Goal: Information Seeking & Learning: Learn about a topic

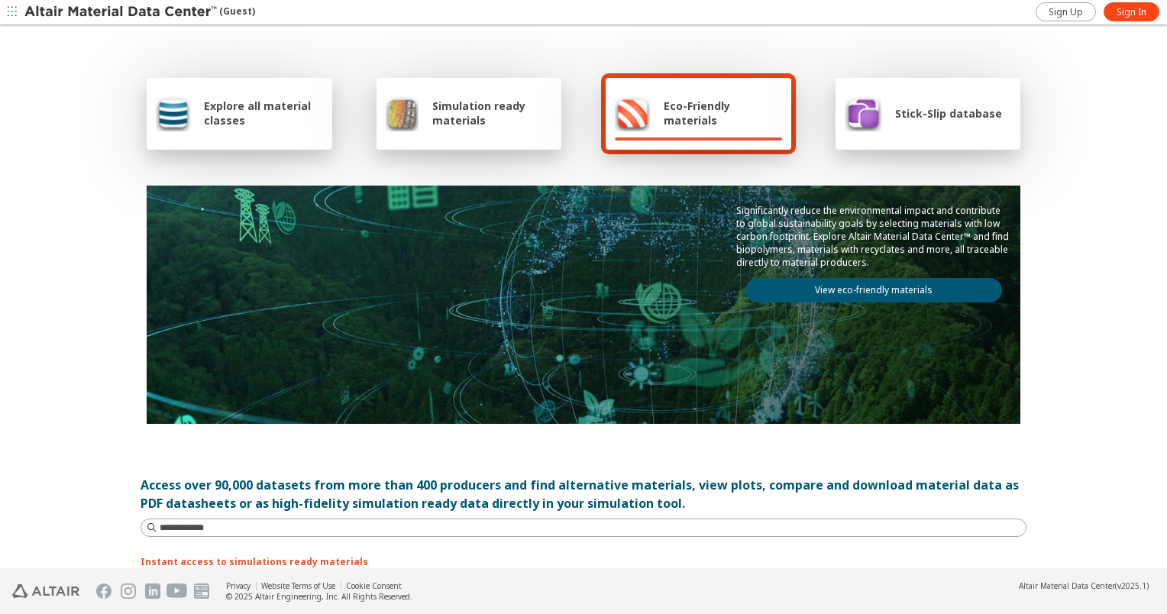
click at [265, 131] on div "Explore all material classes" at bounding box center [239, 113] width 167 height 37
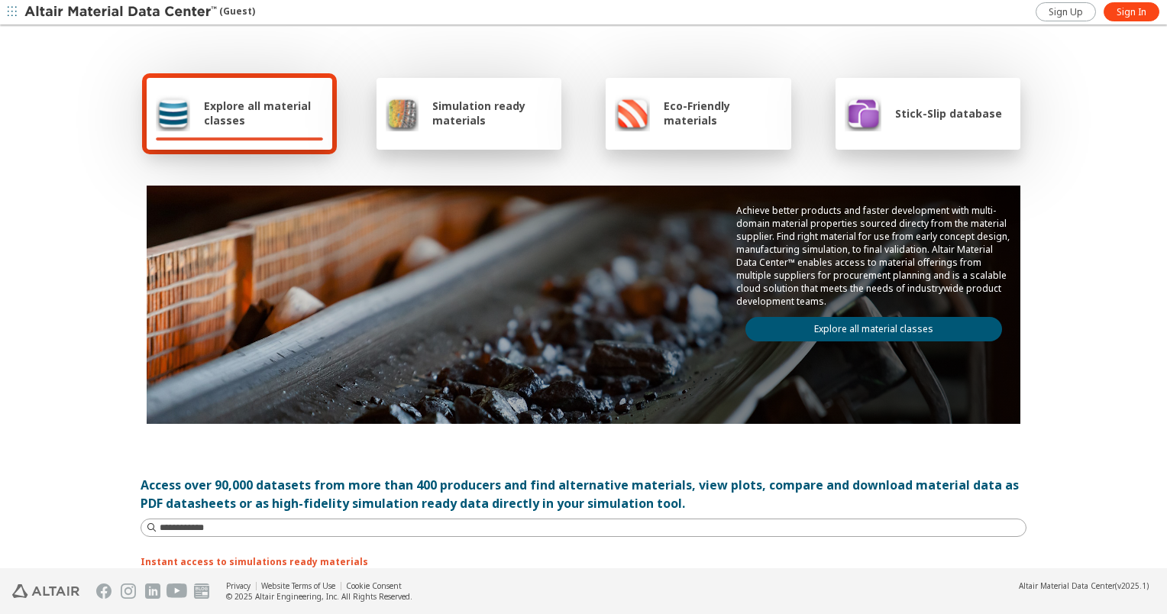
click at [892, 322] on link "Explore all material classes" at bounding box center [873, 329] width 257 height 24
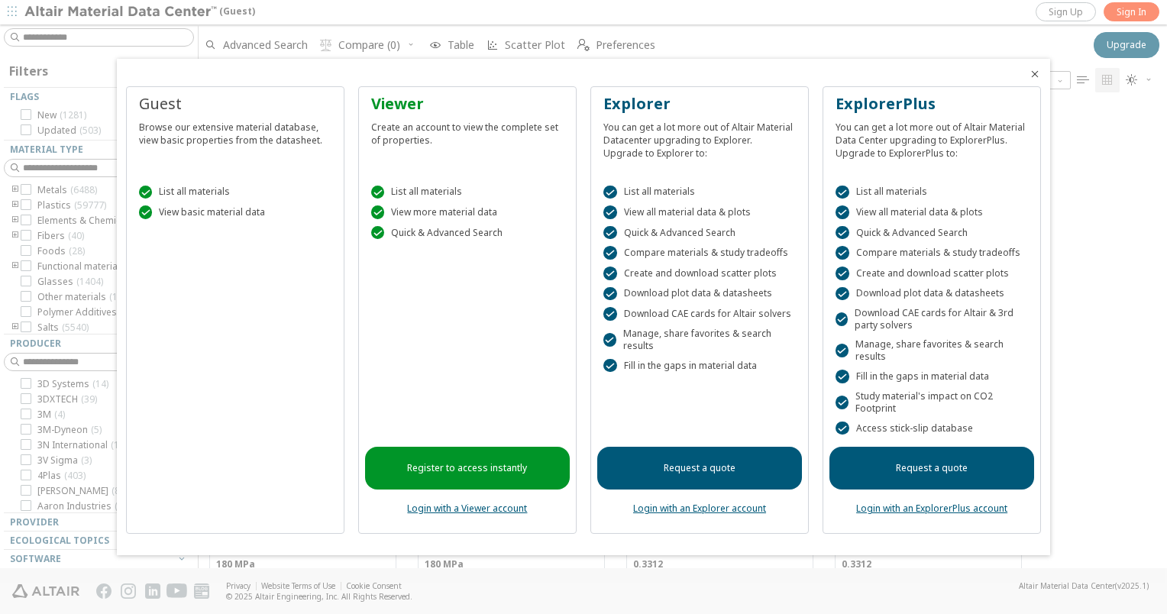
scroll to position [12, 12]
click at [1033, 76] on icon "Close" at bounding box center [1035, 74] width 12 height 12
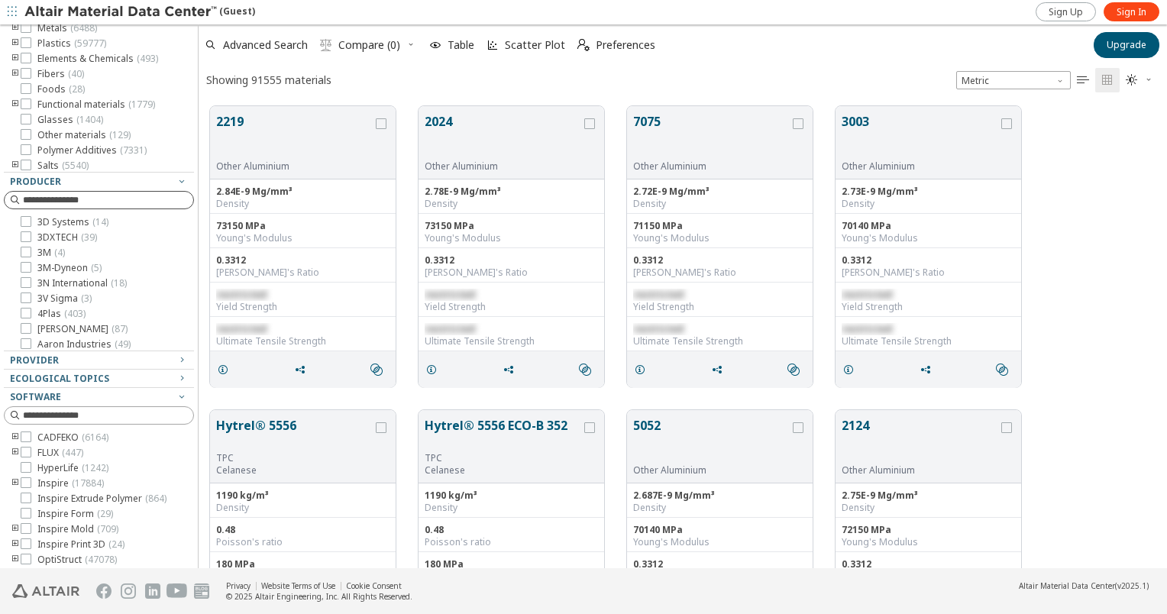
scroll to position [179, 0]
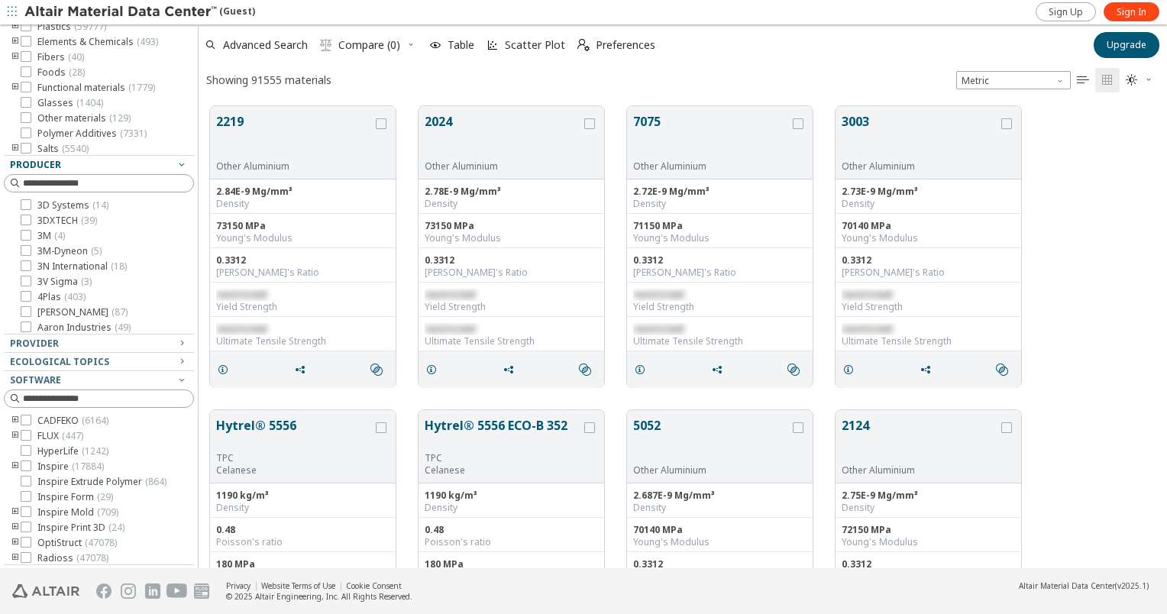
click at [176, 164] on icon "button" at bounding box center [182, 164] width 12 height 12
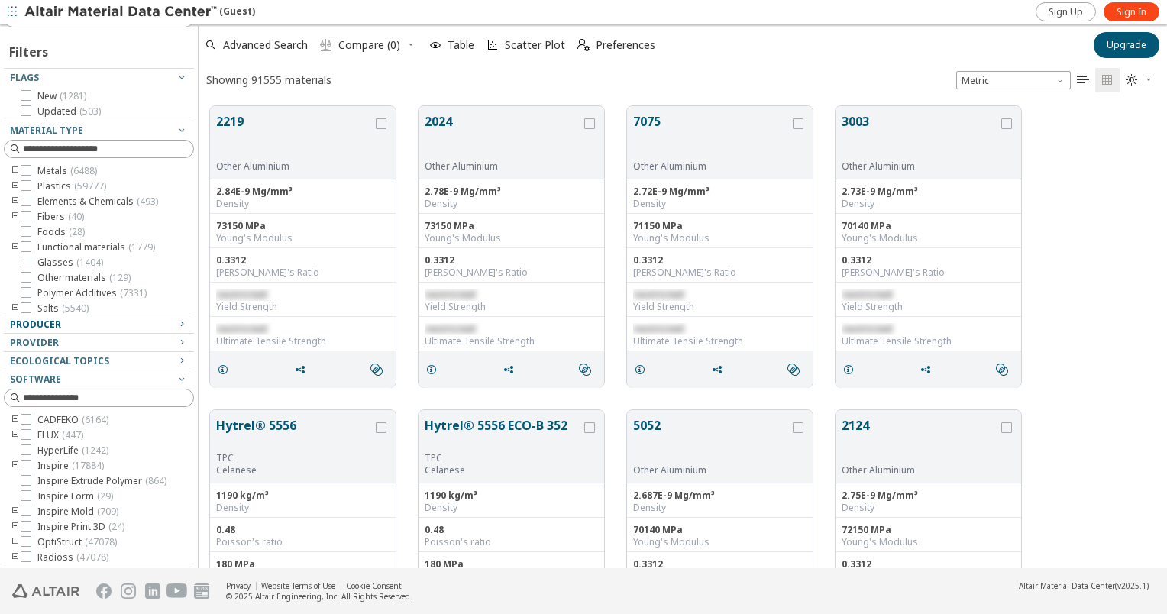
scroll to position [18, 0]
click at [176, 128] on icon "button" at bounding box center [182, 130] width 12 height 12
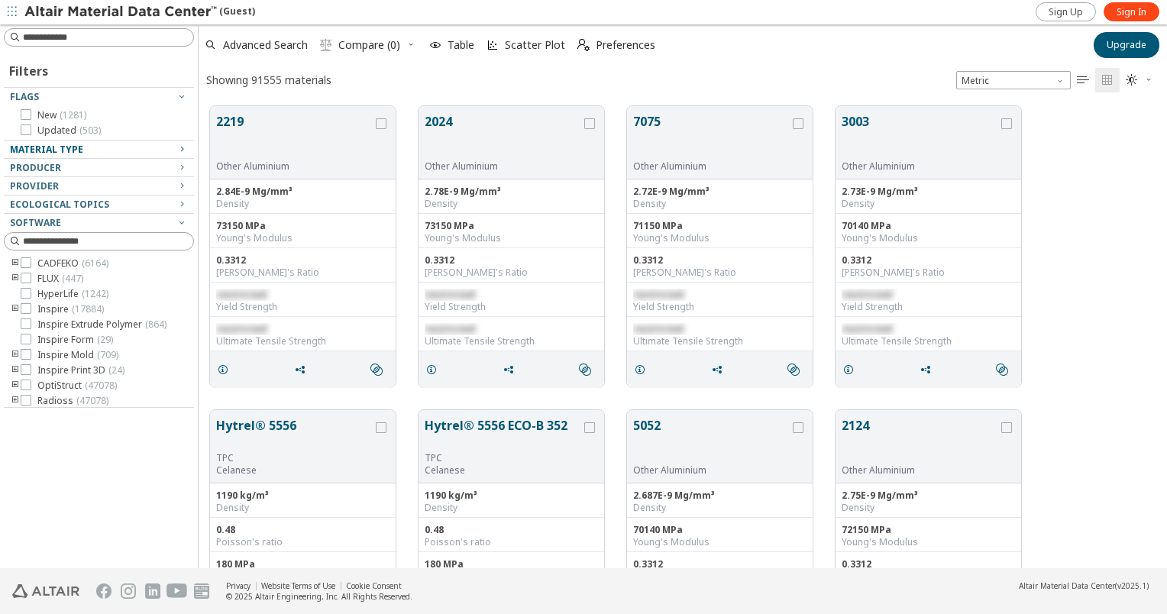
scroll to position [0, 0]
click at [181, 93] on icon "button" at bounding box center [182, 96] width 12 height 12
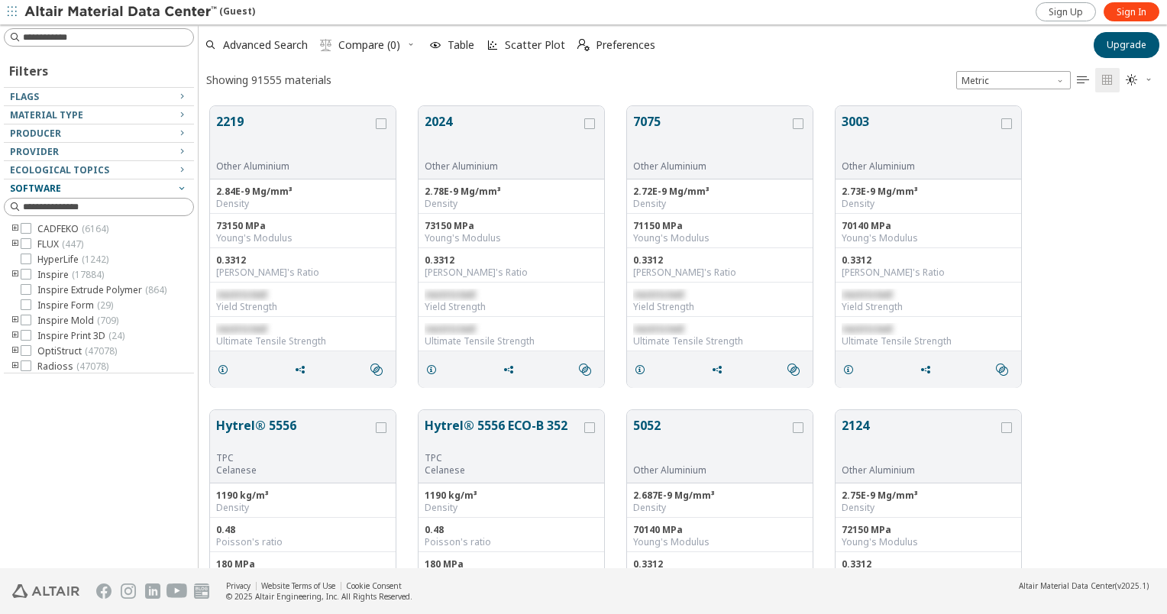
click at [185, 188] on icon "button" at bounding box center [182, 188] width 12 height 12
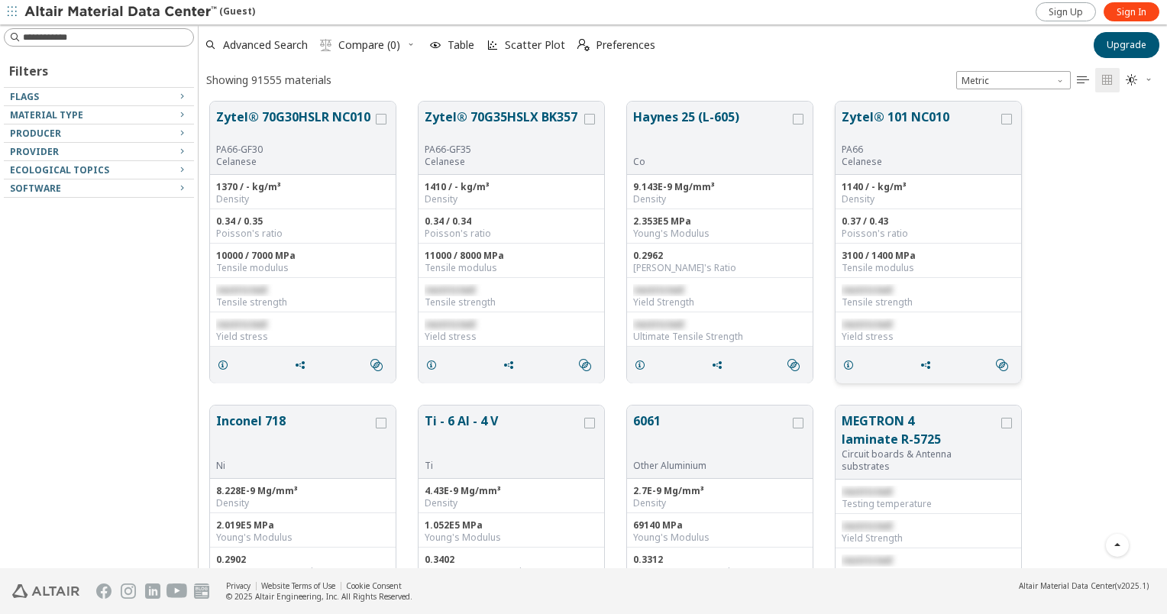
scroll to position [1069, 0]
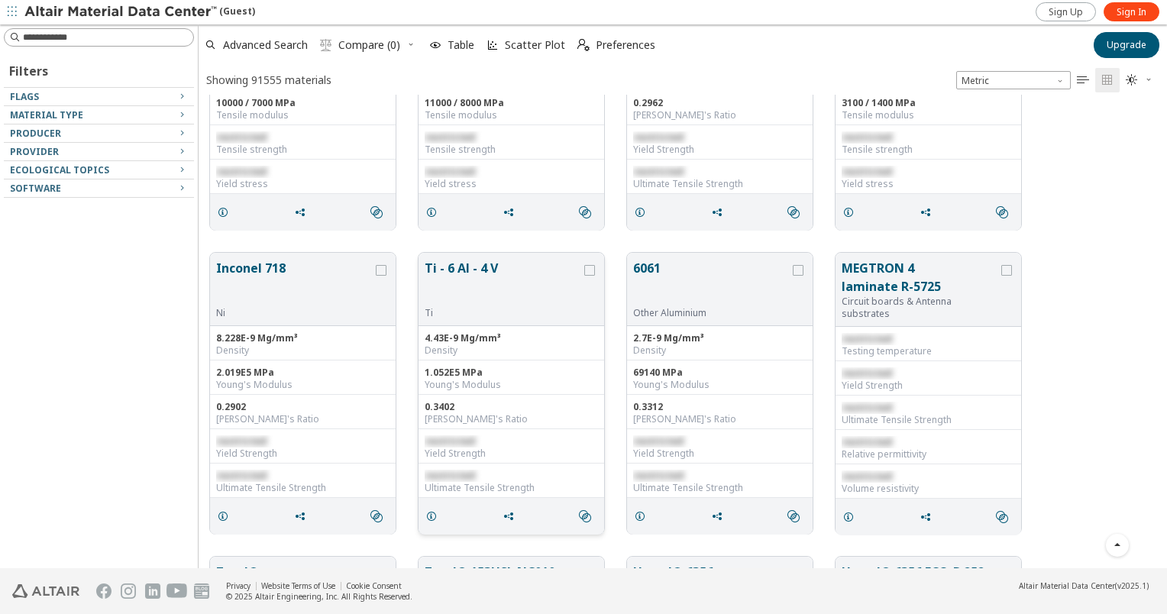
click at [477, 261] on button "Ti - 6 Al - 4 V" at bounding box center [503, 283] width 157 height 48
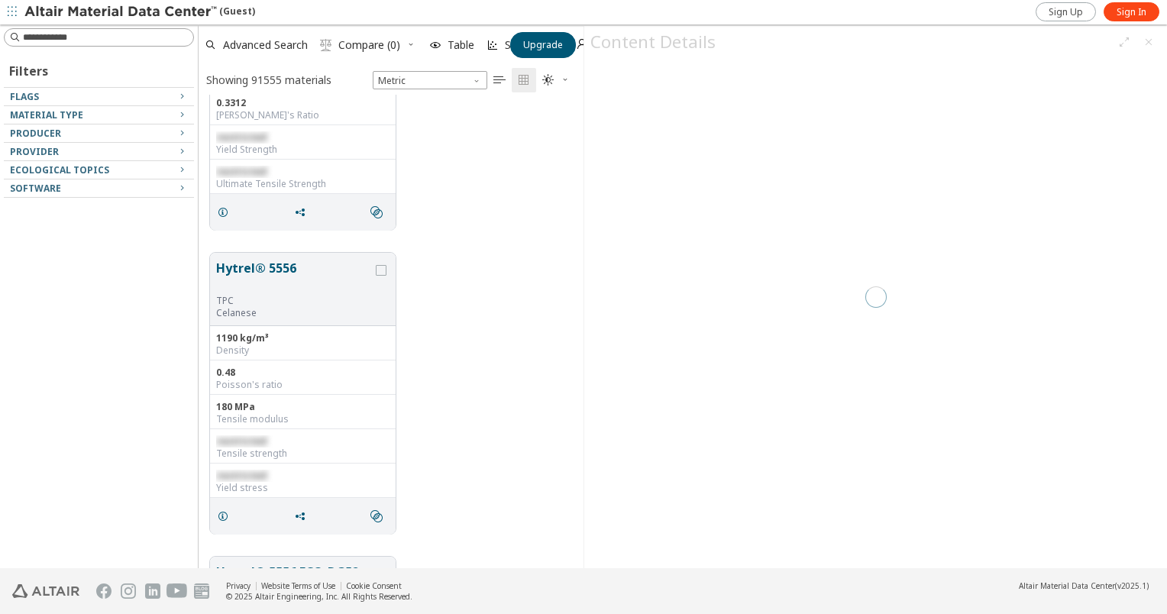
scroll to position [462, 373]
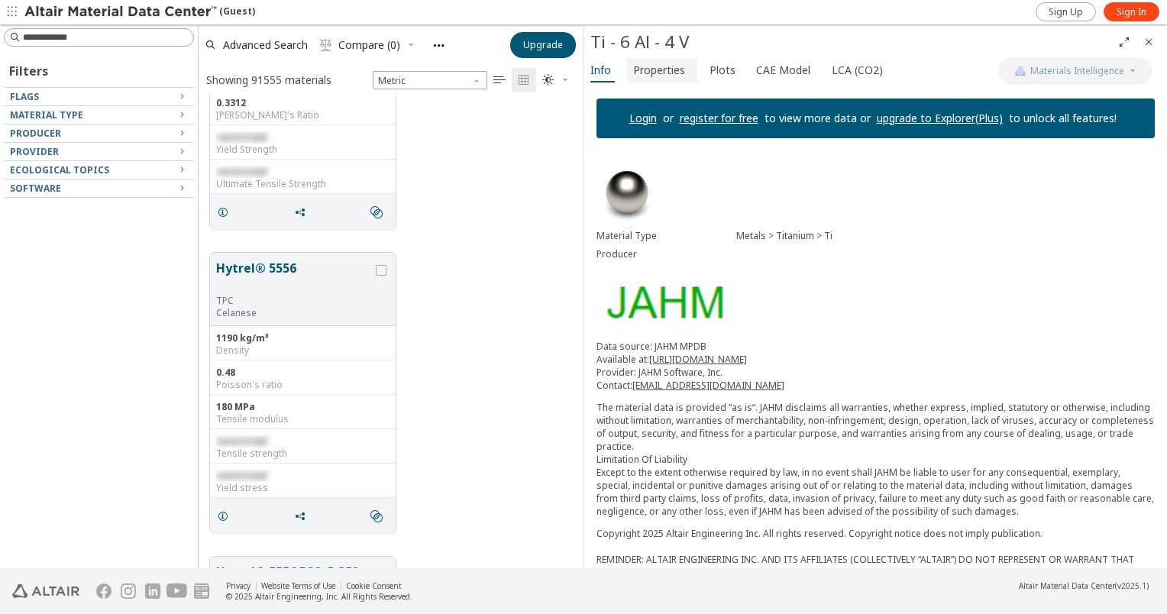
click at [669, 77] on span "Properties" at bounding box center [659, 70] width 52 height 24
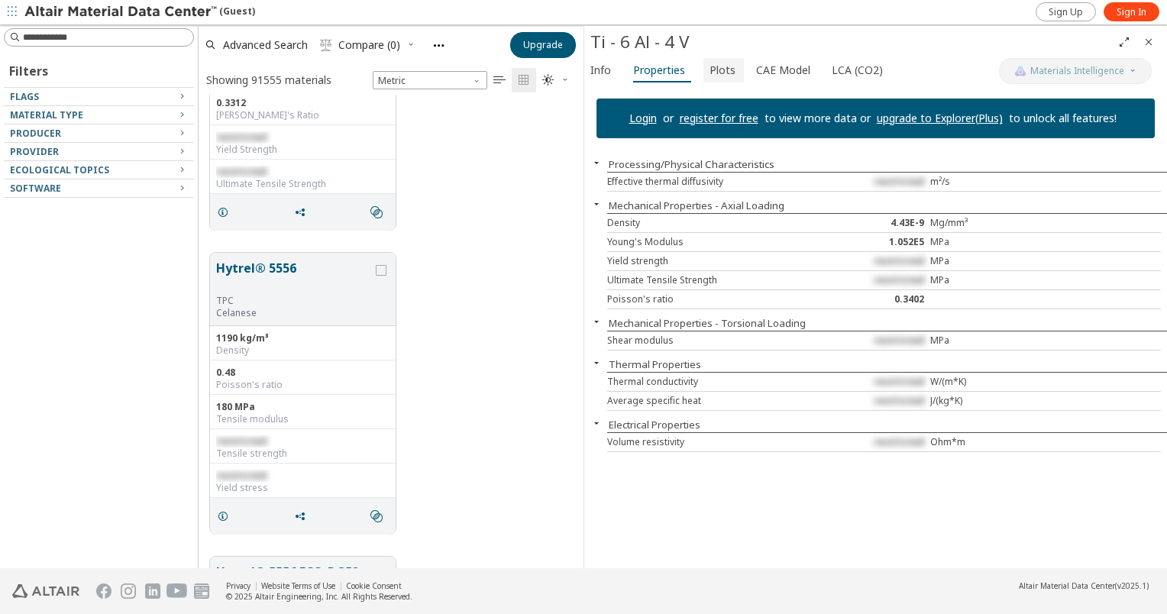
click at [718, 70] on span "Plots" at bounding box center [722, 70] width 26 height 24
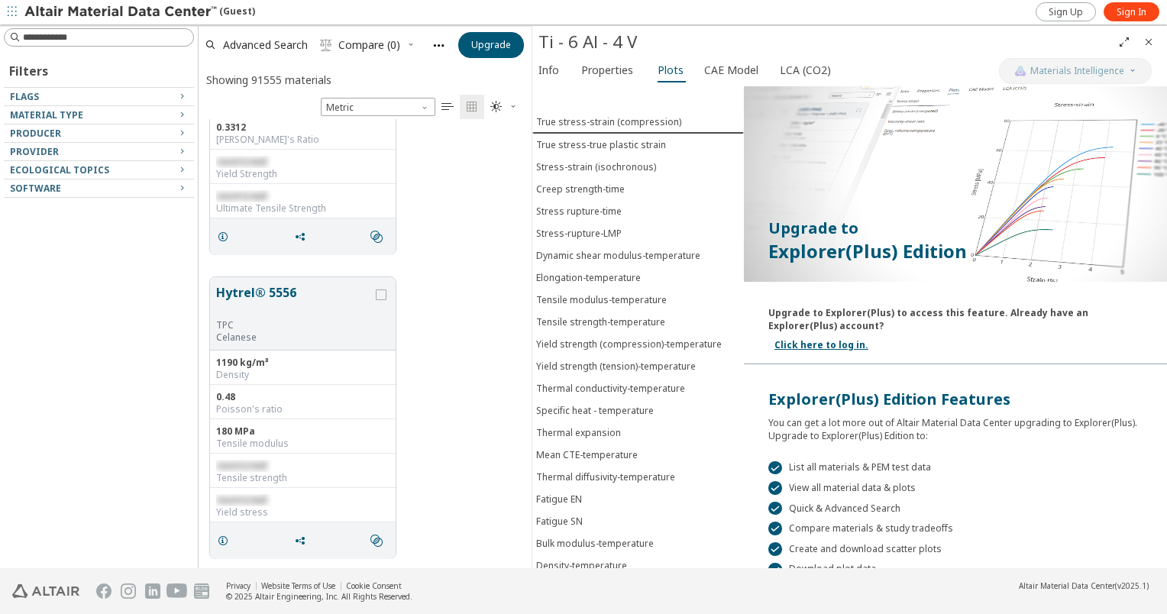
scroll to position [438, 313]
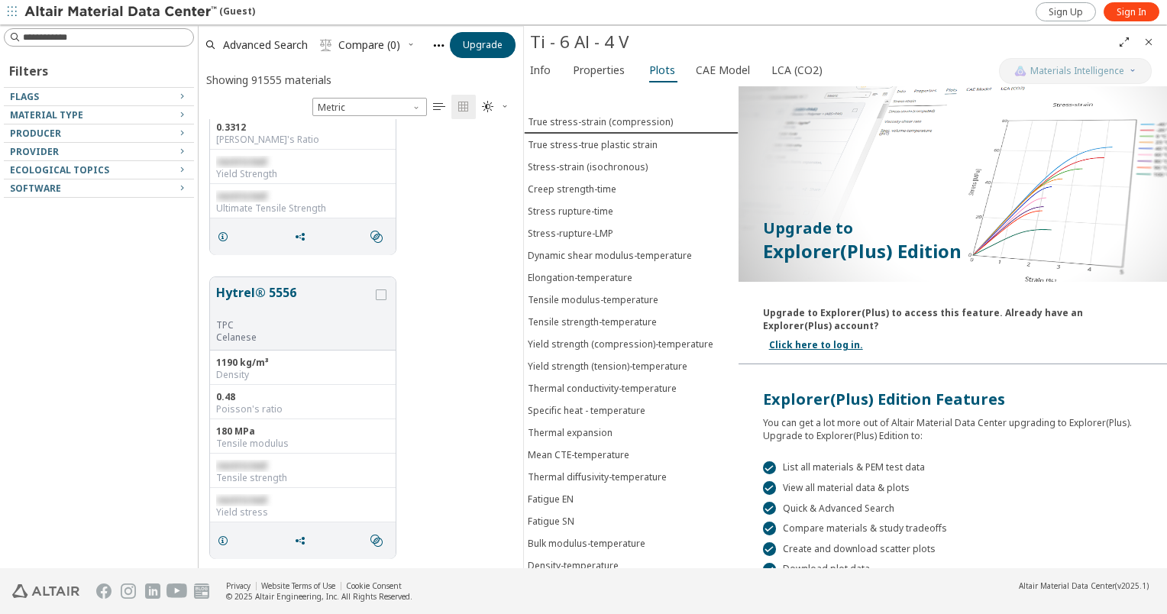
drag, startPoint x: 585, startPoint y: 281, endPoint x: 525, endPoint y: 285, distance: 60.5
click at [565, 493] on div "Fatigue EN" at bounding box center [551, 499] width 46 height 13
click at [563, 492] on div "Fatigue EN" at bounding box center [551, 498] width 46 height 13
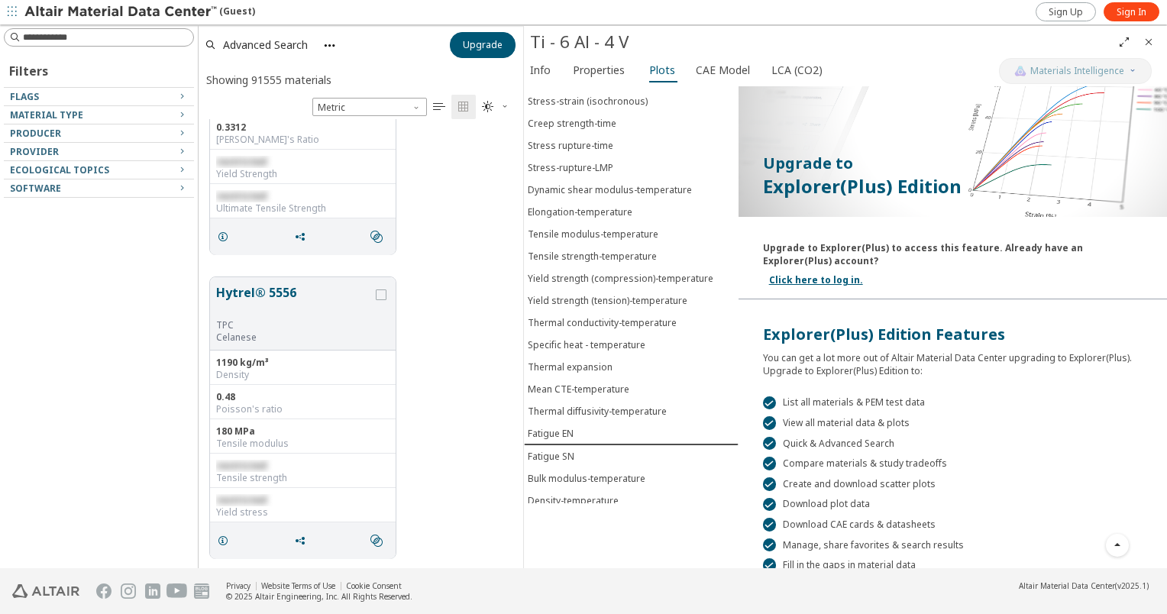
scroll to position [151, 0]
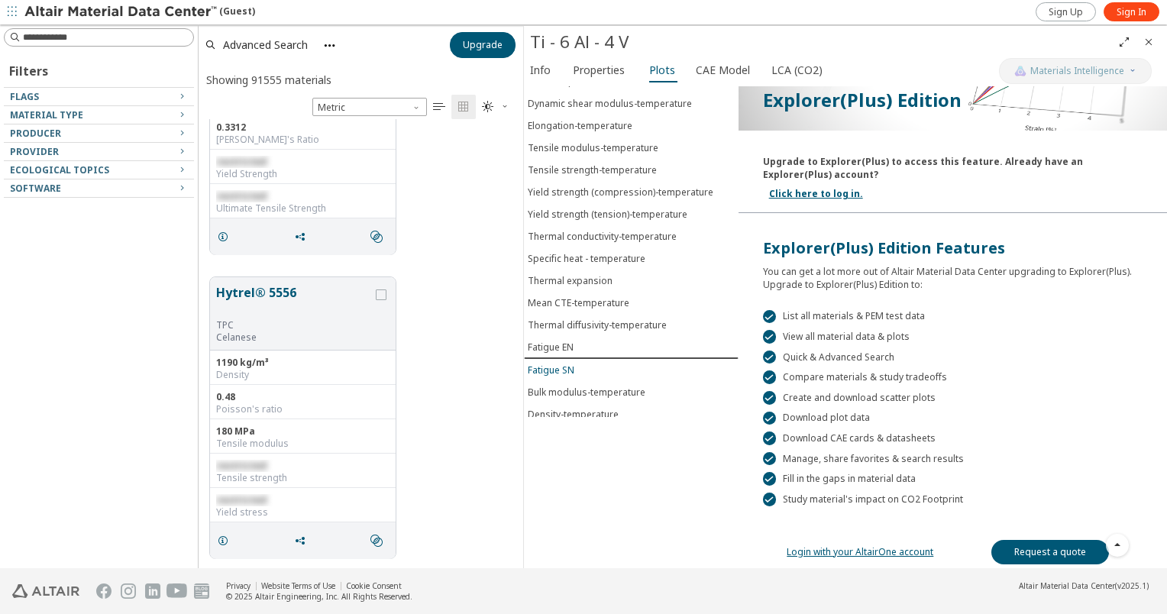
click at [555, 364] on div "Fatigue SN" at bounding box center [551, 370] width 47 height 13
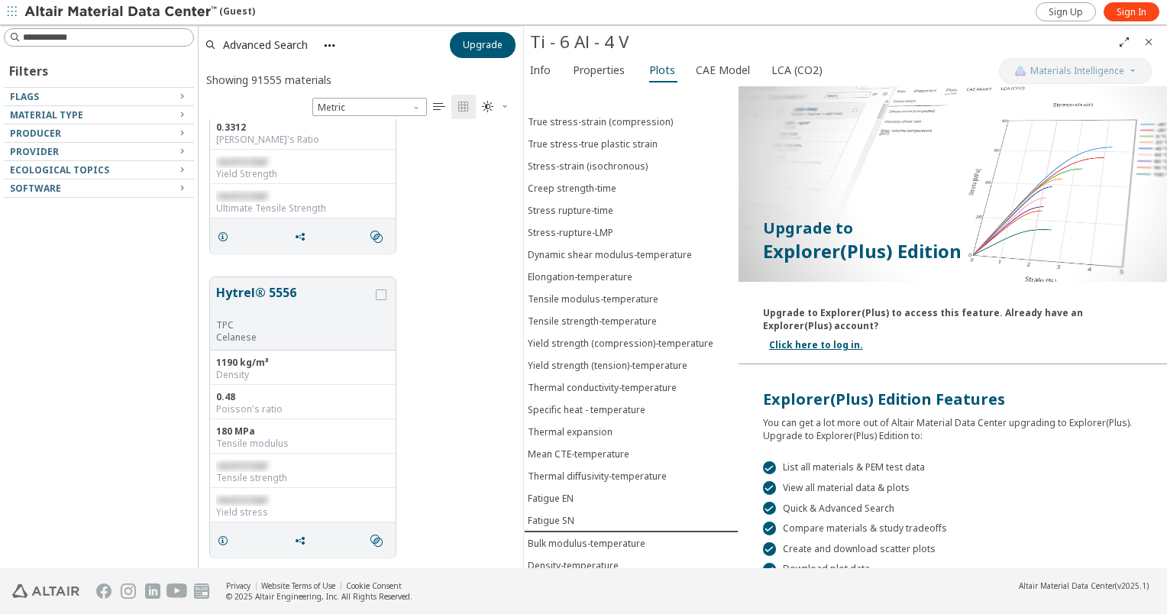
click at [681, 69] on div "Info Properties Plots CAE Model LCA (CO2)" at bounding box center [761, 72] width 475 height 28
click at [696, 67] on span "CAE Model" at bounding box center [723, 70] width 54 height 24
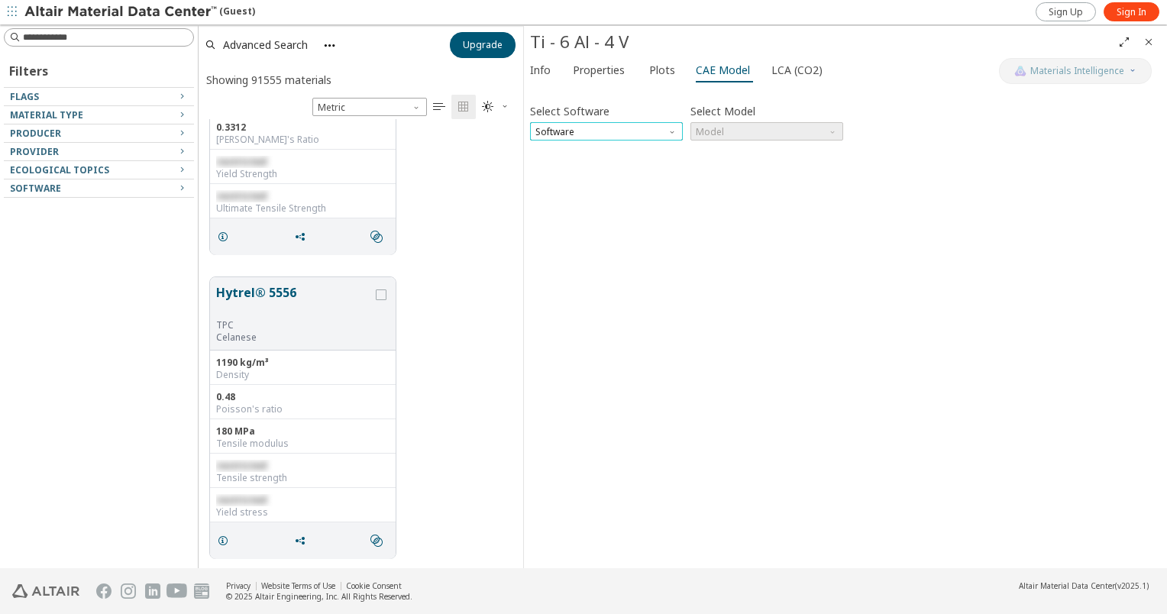
click at [650, 127] on span "Software" at bounding box center [606, 131] width 153 height 18
click at [608, 274] on span "Ls-Dyna" at bounding box center [606, 278] width 141 height 11
click at [731, 131] on span "Model" at bounding box center [766, 131] width 153 height 18
click at [654, 133] on span "Ls-Dyna" at bounding box center [606, 131] width 153 height 18
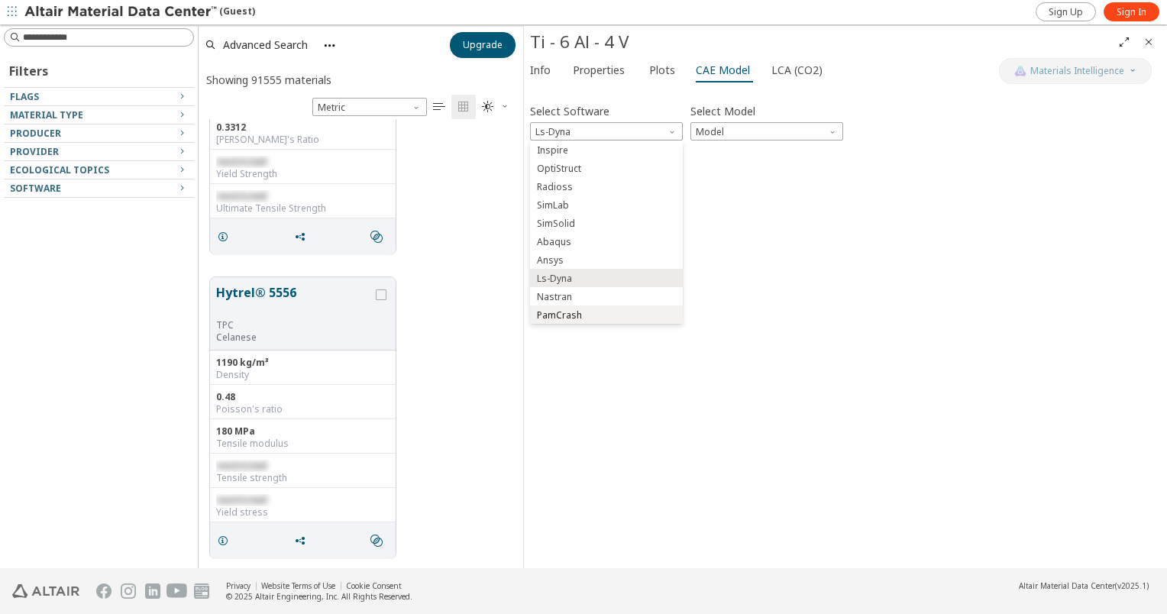
click at [568, 312] on span "PamCrash" at bounding box center [559, 315] width 45 height 12
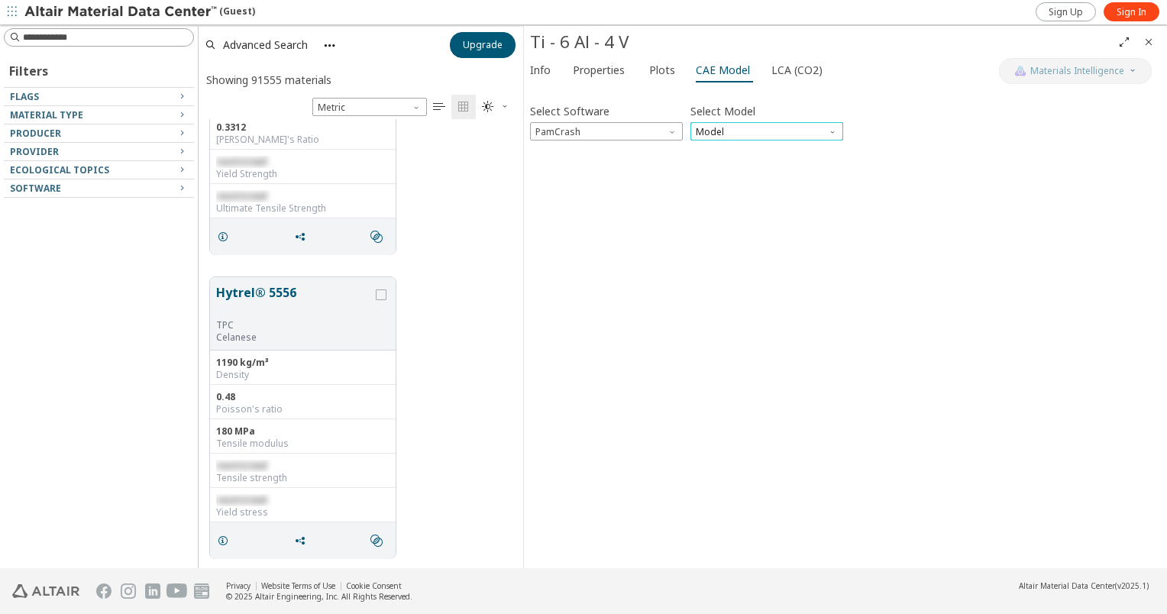
click at [728, 133] on span "Model" at bounding box center [766, 131] width 153 height 18
click at [634, 137] on span "PamCrash" at bounding box center [606, 131] width 153 height 18
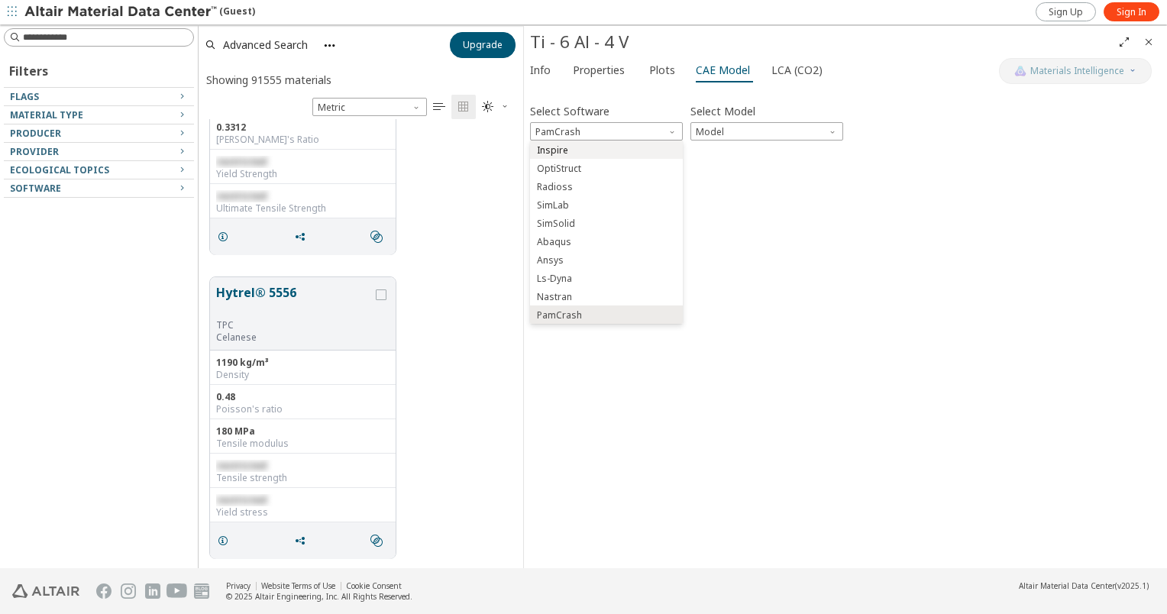
click at [620, 147] on span "Inspire" at bounding box center [606, 150] width 141 height 11
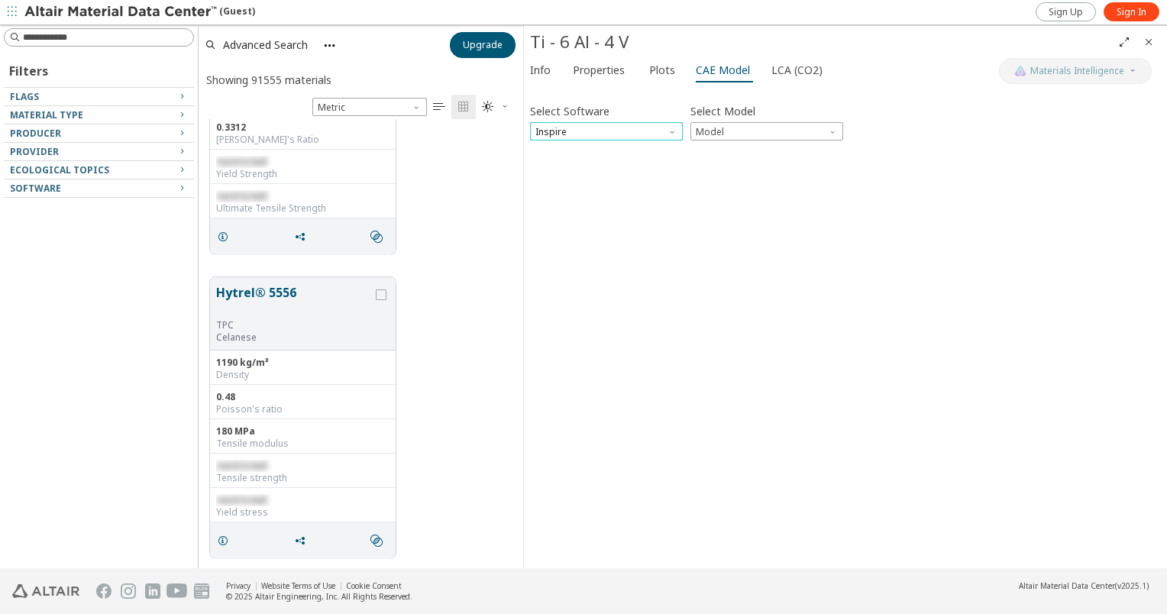
click at [623, 138] on span "Inspire" at bounding box center [606, 131] width 153 height 18
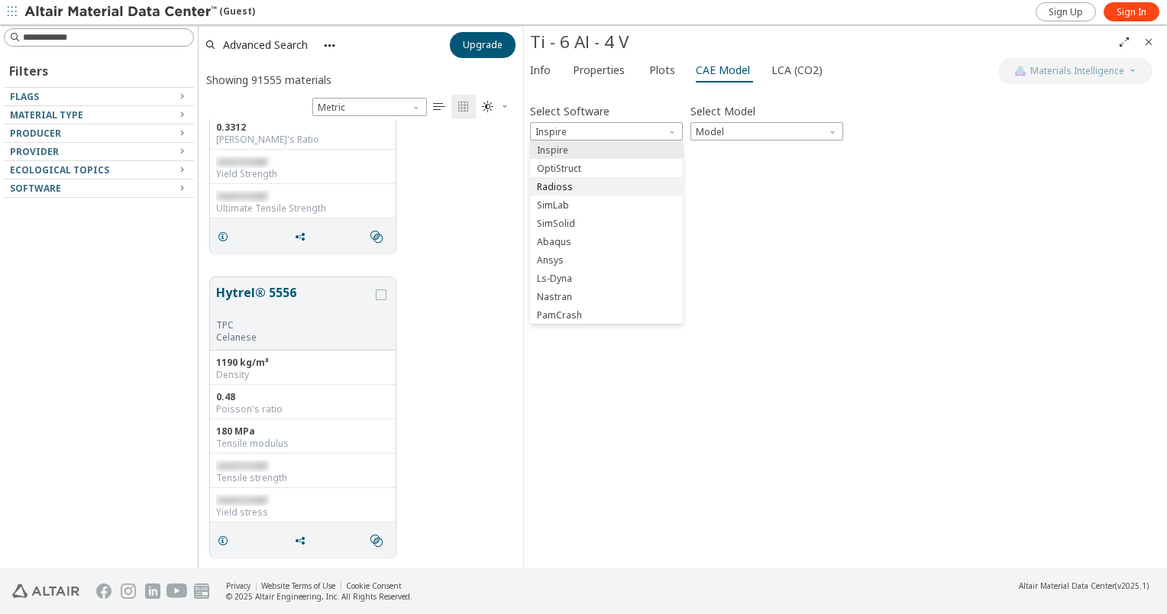
click at [590, 192] on button "Radioss" at bounding box center [606, 186] width 153 height 18
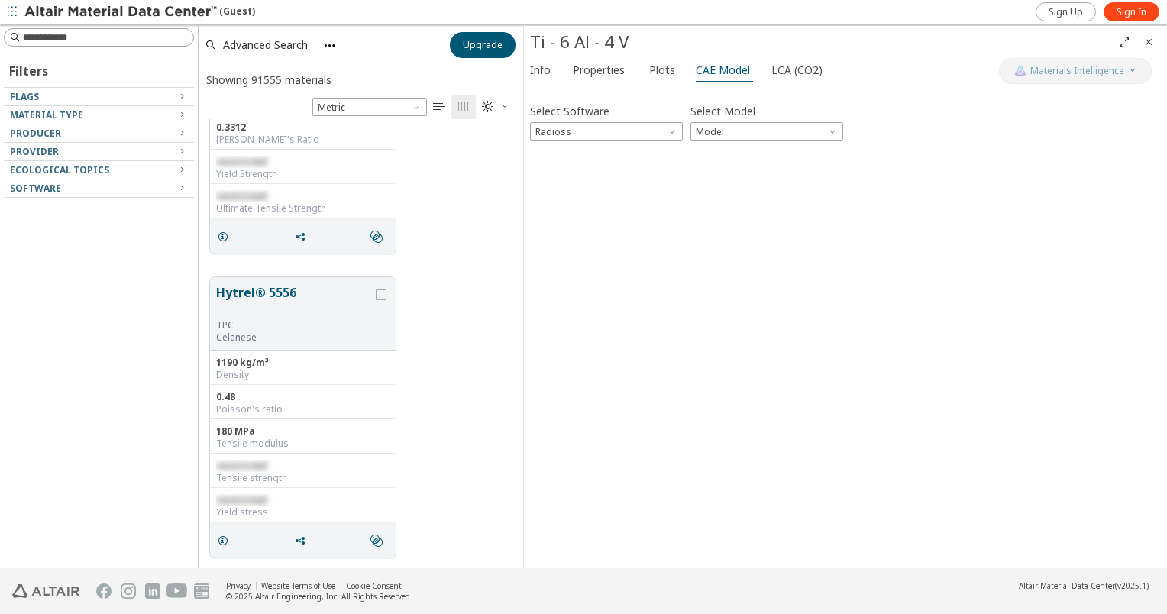
click at [638, 289] on div "Select Software Radioss Select Model Model Invalid data. Please check your inpu…" at bounding box center [845, 327] width 631 height 470
